Goal: Browse casually

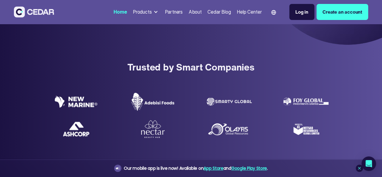
scroll to position [151, 0]
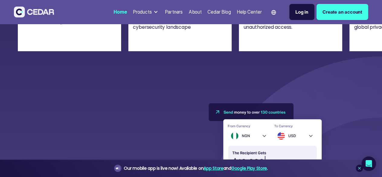
scroll to position [1423, 0]
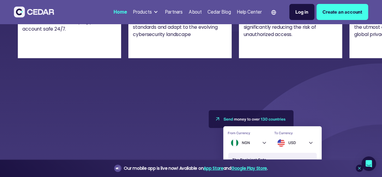
click at [24, 21] on link "Previous slide" at bounding box center [27, 11] width 19 height 19
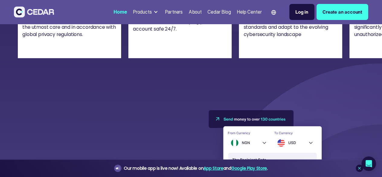
click at [24, 21] on link "Previous slide" at bounding box center [27, 11] width 19 height 19
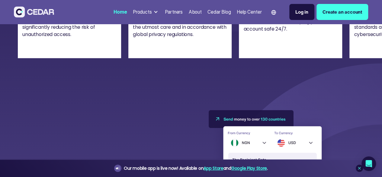
click at [24, 21] on link "Previous slide" at bounding box center [27, 11] width 19 height 19
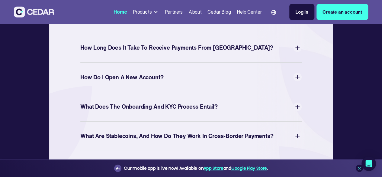
scroll to position [2087, 0]
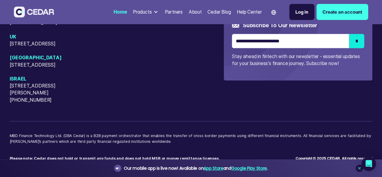
scroll to position [2607, 0]
